Goal: Find specific page/section: Find specific page/section

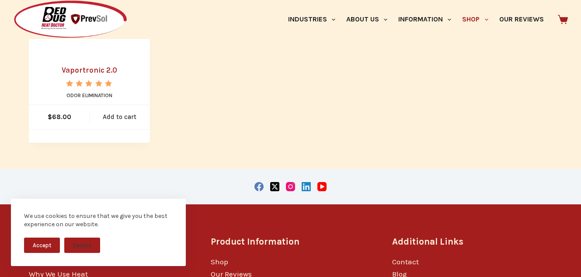
scroll to position [779, 0]
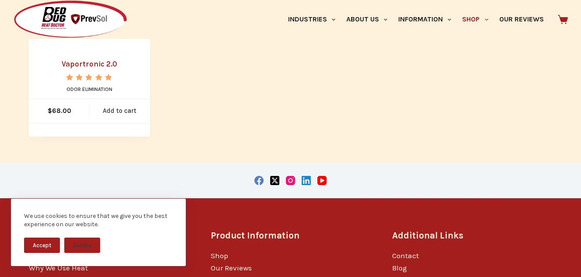
click at [566, 19] on icon at bounding box center [563, 19] width 10 height 9
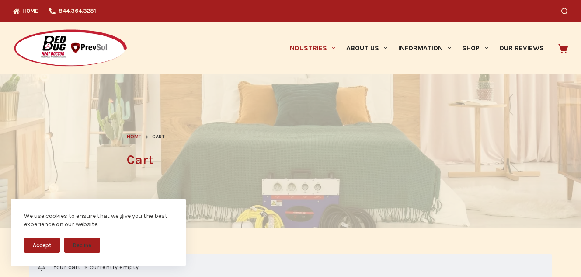
click at [310, 48] on link "Industries" at bounding box center [311, 48] width 58 height 52
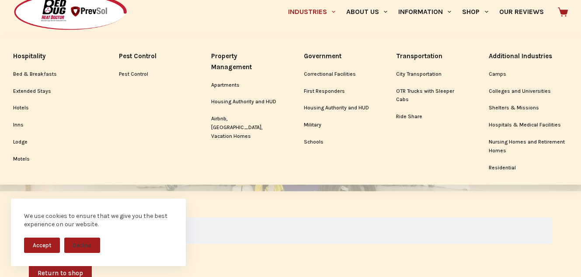
scroll to position [32, 0]
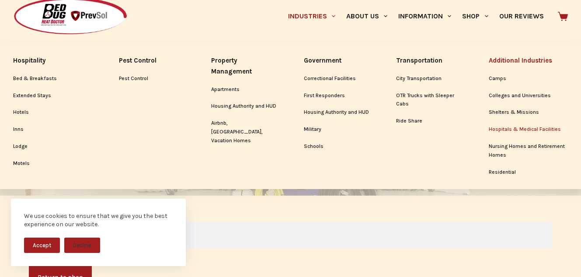
click at [531, 129] on link "Hospitals & Medical Facilities" at bounding box center [529, 129] width 80 height 17
